Goal: Transaction & Acquisition: Purchase product/service

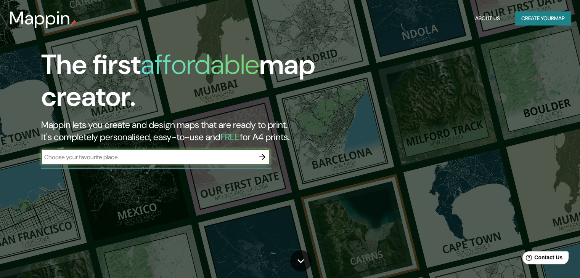
click at [105, 157] on input "text" at bounding box center [147, 157] width 213 height 9
click at [520, 14] on button "Create your map" at bounding box center [543, 18] width 56 height 14
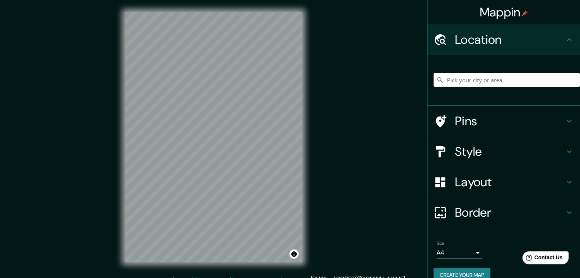
click at [467, 83] on input "Pick your city or area" at bounding box center [506, 80] width 146 height 14
click at [477, 82] on input "Copiapó, [GEOGRAPHIC_DATA], [GEOGRAPHIC_DATA]" at bounding box center [506, 80] width 146 height 14
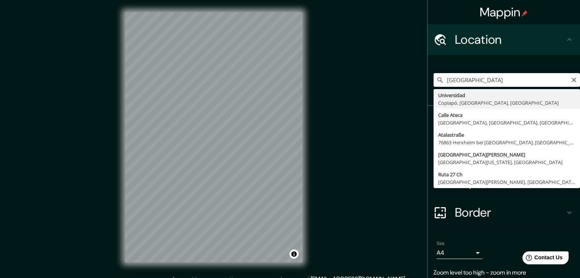
type input "Universidad, [GEOGRAPHIC_DATA], [GEOGRAPHIC_DATA], [GEOGRAPHIC_DATA]"
